Goal: Information Seeking & Learning: Check status

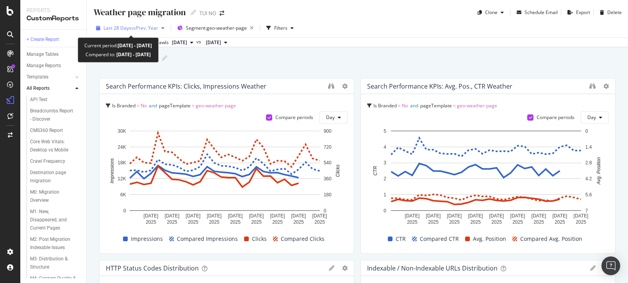
click at [161, 27] on div "button" at bounding box center [162, 28] width 9 height 5
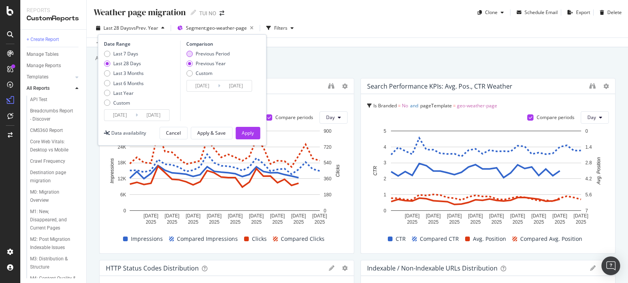
click at [187, 55] on div "Previous Period" at bounding box center [189, 54] width 6 height 6
type input "[DATE]"
click at [245, 134] on div "Apply" at bounding box center [248, 133] width 12 height 7
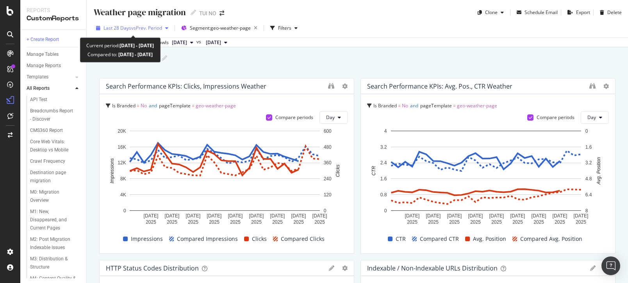
click at [166, 28] on div "button" at bounding box center [166, 28] width 9 height 5
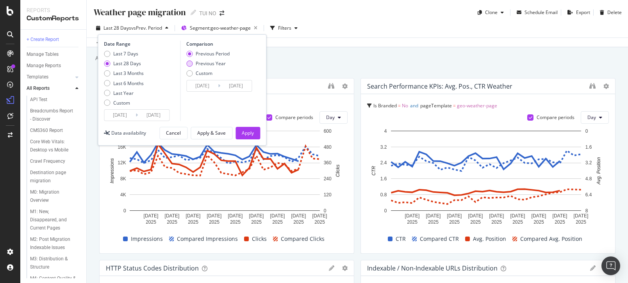
click at [189, 65] on div "Previous Year" at bounding box center [189, 64] width 6 height 6
type input "[DATE]"
click at [241, 138] on button "Apply" at bounding box center [247, 133] width 25 height 12
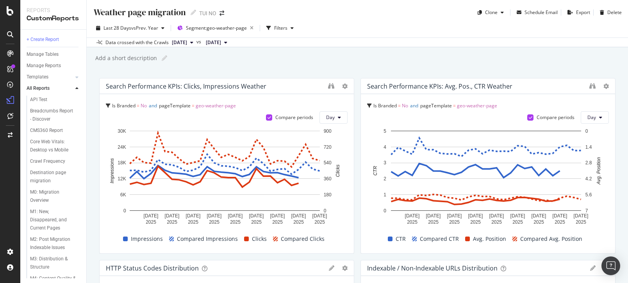
click at [227, 42] on icon at bounding box center [225, 42] width 3 height 5
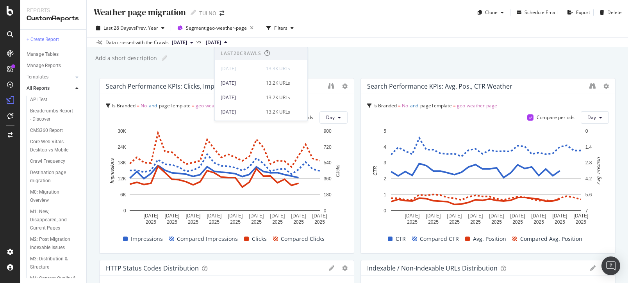
click at [227, 42] on icon at bounding box center [225, 42] width 3 height 5
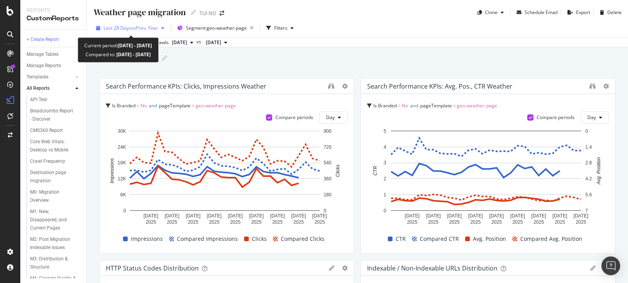
click at [156, 29] on span "vs Prev. Year" at bounding box center [144, 28] width 27 height 7
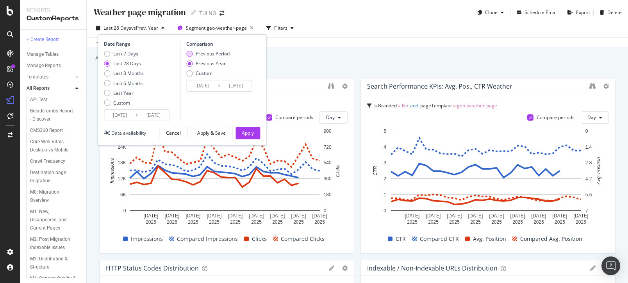
click at [188, 55] on div "Previous Period" at bounding box center [189, 54] width 6 height 6
type input "[DATE]"
click at [243, 132] on div "Apply" at bounding box center [248, 133] width 12 height 7
